Goal: Task Accomplishment & Management: Use online tool/utility

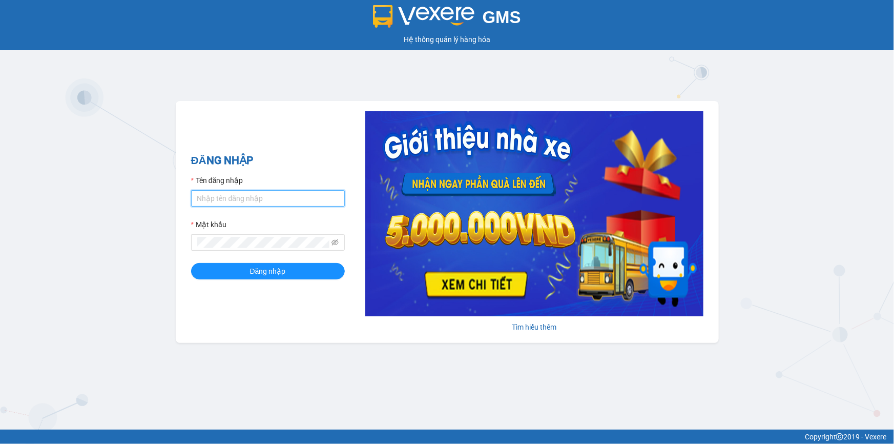
click at [283, 205] on input "Tên đăng nhập" at bounding box center [268, 198] width 154 height 16
type input "loc.tienoanh"
click at [235, 248] on span at bounding box center [268, 242] width 154 height 16
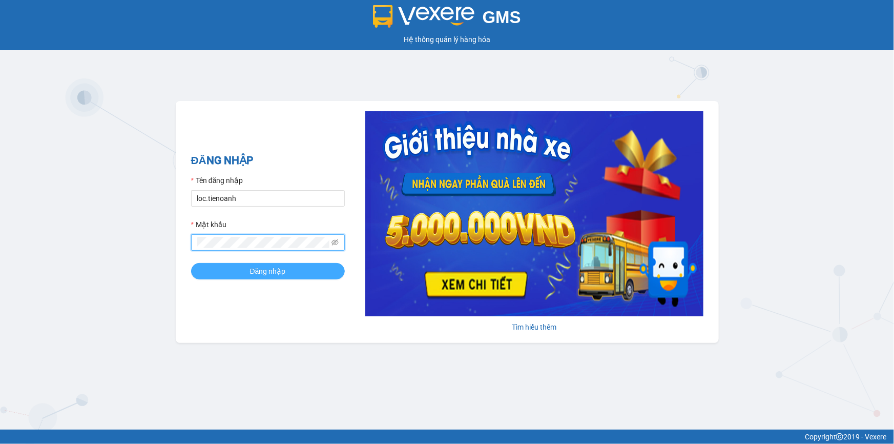
click at [236, 273] on button "Đăng nhập" at bounding box center [268, 271] width 154 height 16
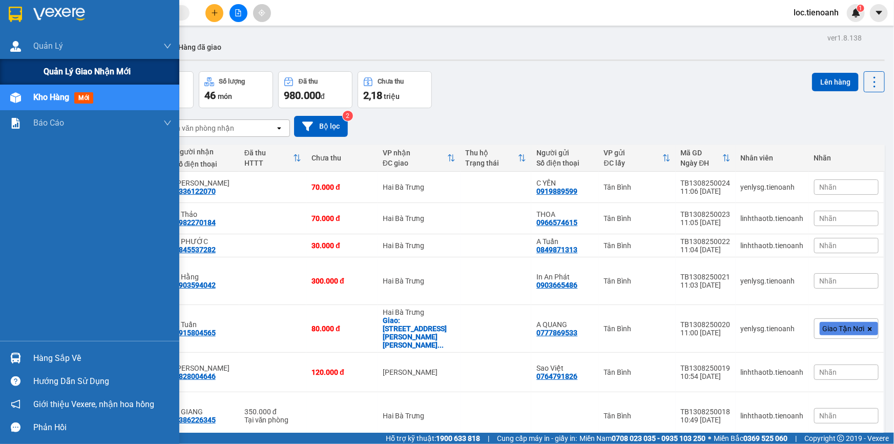
click at [60, 70] on span "Quản lý giao nhận mới" at bounding box center [87, 71] width 87 height 13
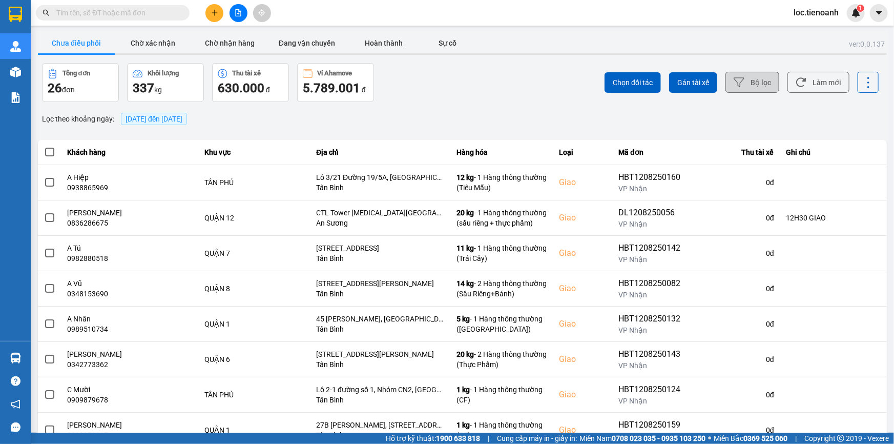
click at [742, 77] on button "Bộ lọc" at bounding box center [752, 82] width 54 height 21
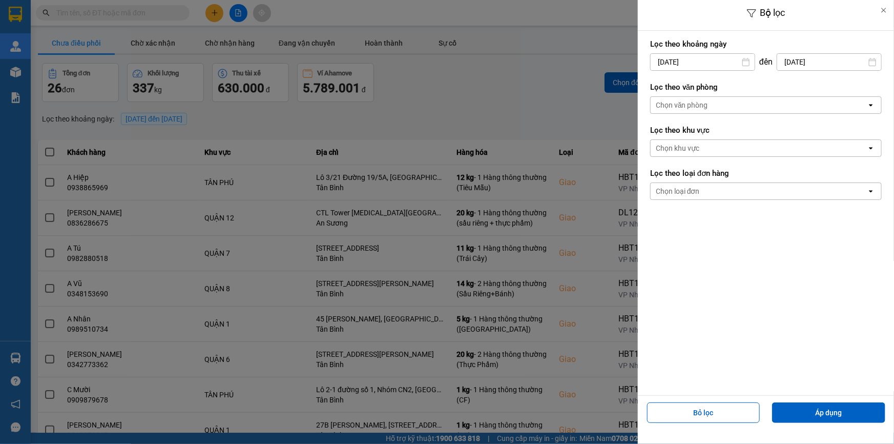
click at [705, 108] on div "Chọn văn phòng" at bounding box center [682, 105] width 52 height 10
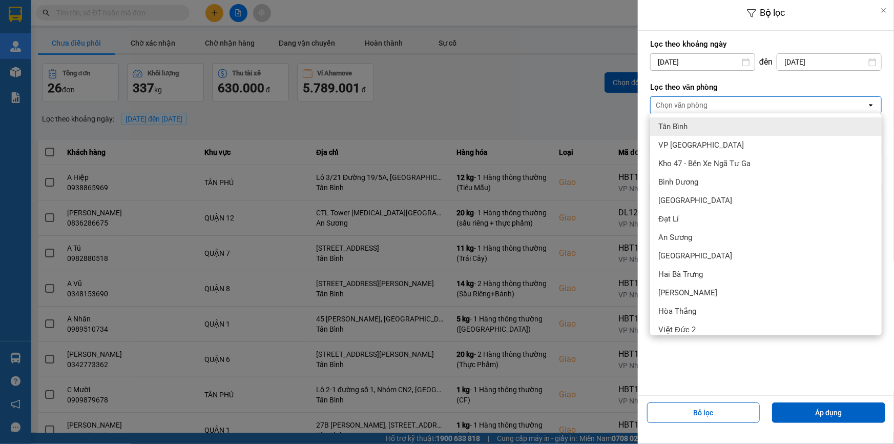
click at [706, 129] on div "Tân Bình" at bounding box center [766, 126] width 232 height 18
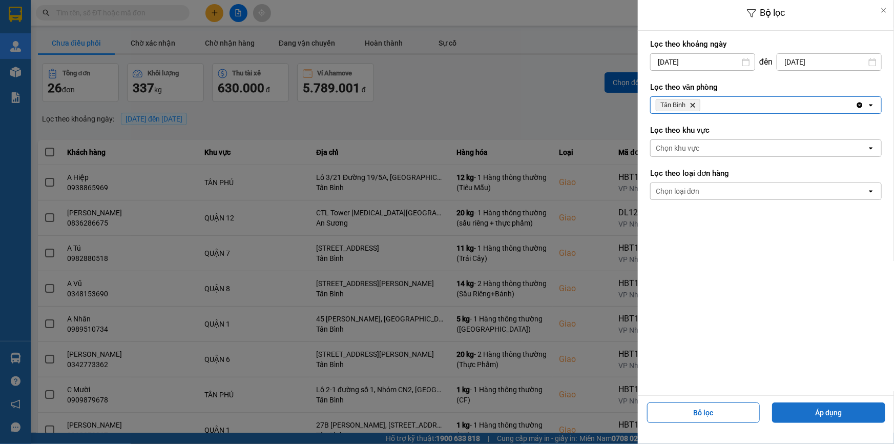
click at [833, 414] on button "Áp dụng" at bounding box center [828, 412] width 113 height 20
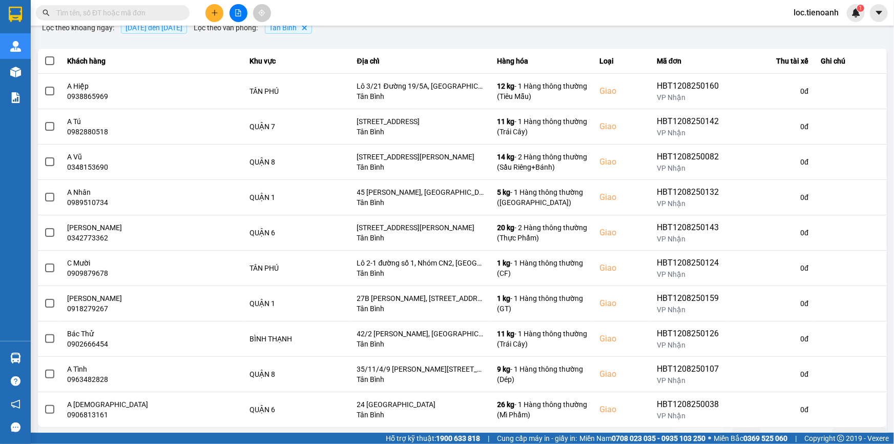
scroll to position [109, 0]
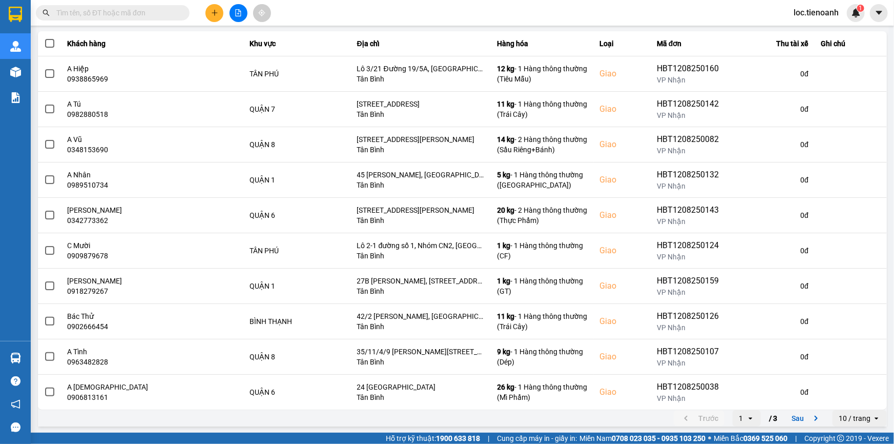
click at [850, 419] on div "10 / trang" at bounding box center [855, 418] width 32 height 10
click at [851, 400] on div "100 / trang" at bounding box center [852, 396] width 37 height 10
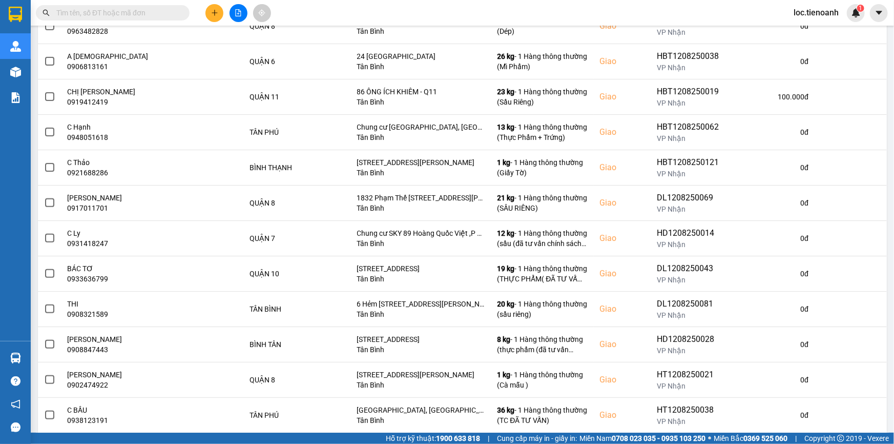
scroll to position [568, 0]
